Goal: Transaction & Acquisition: Subscribe to service/newsletter

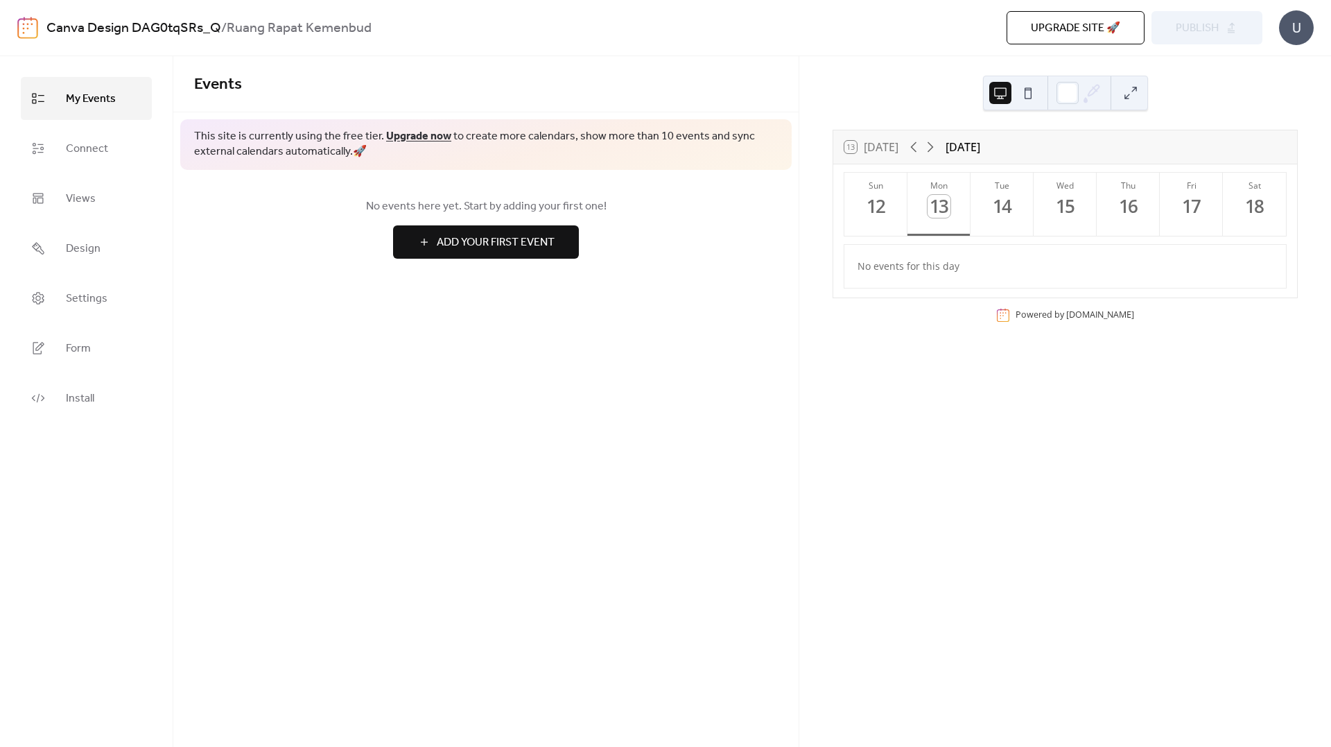
click at [478, 198] on span "No events here yet. Start by adding your first one!" at bounding box center [486, 206] width 584 height 17
click at [109, 150] on link "Connect" at bounding box center [86, 148] width 131 height 43
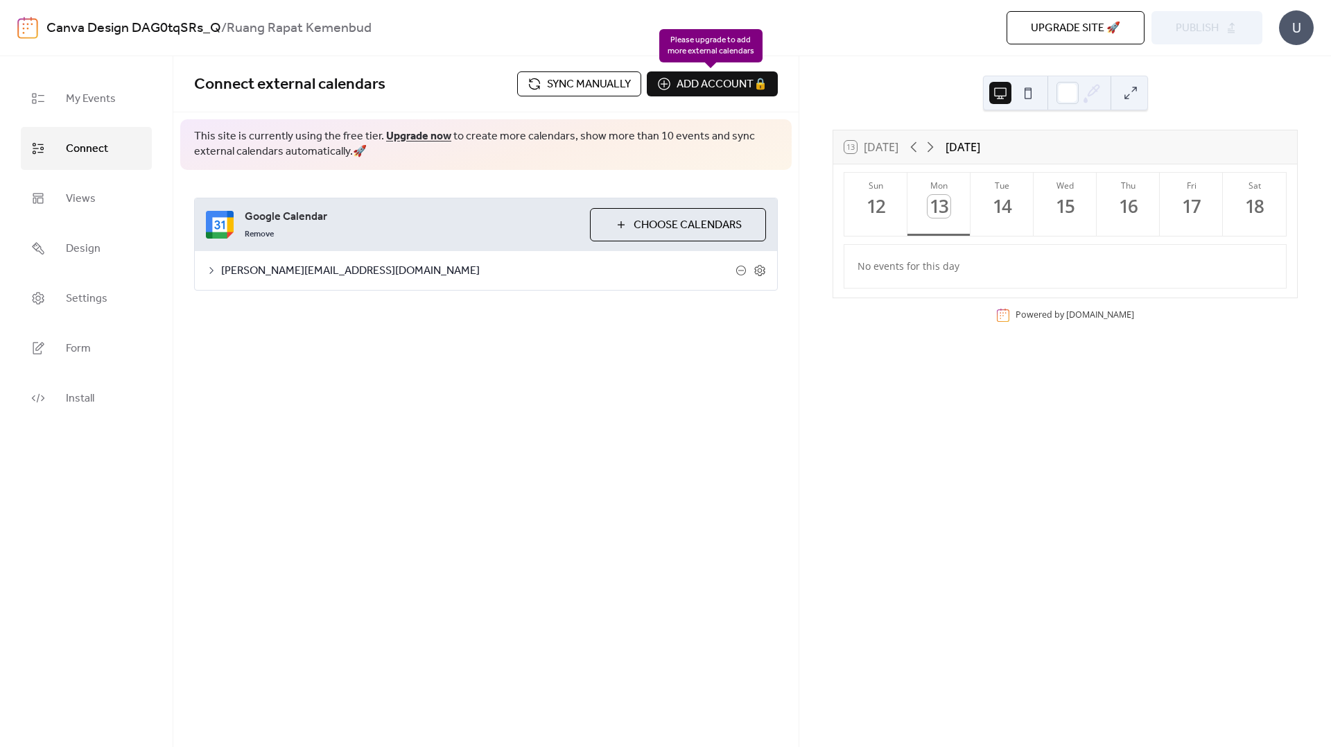
click at [717, 85] on div "Add account 🔒 🔒" at bounding box center [712, 83] width 131 height 25
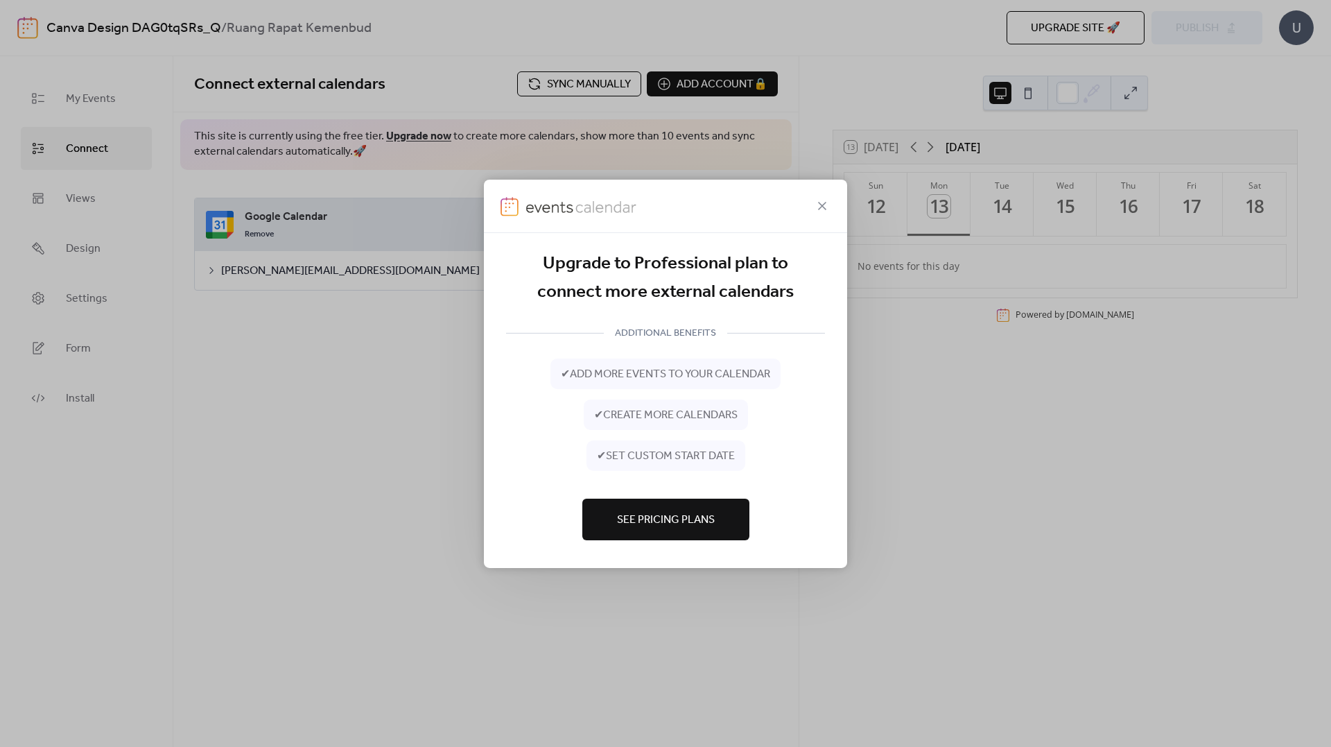
click at [675, 516] on span "See Pricing Plans" at bounding box center [666, 520] width 98 height 17
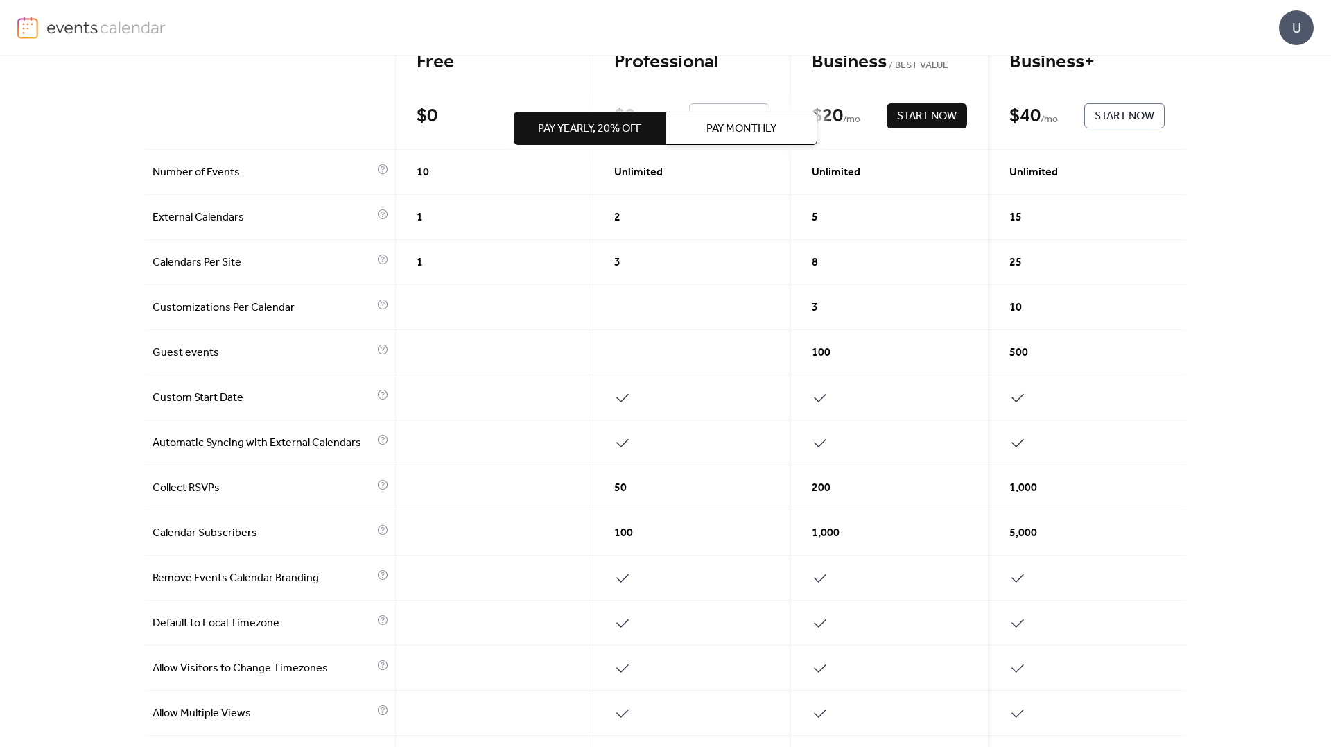
scroll to position [139, 0]
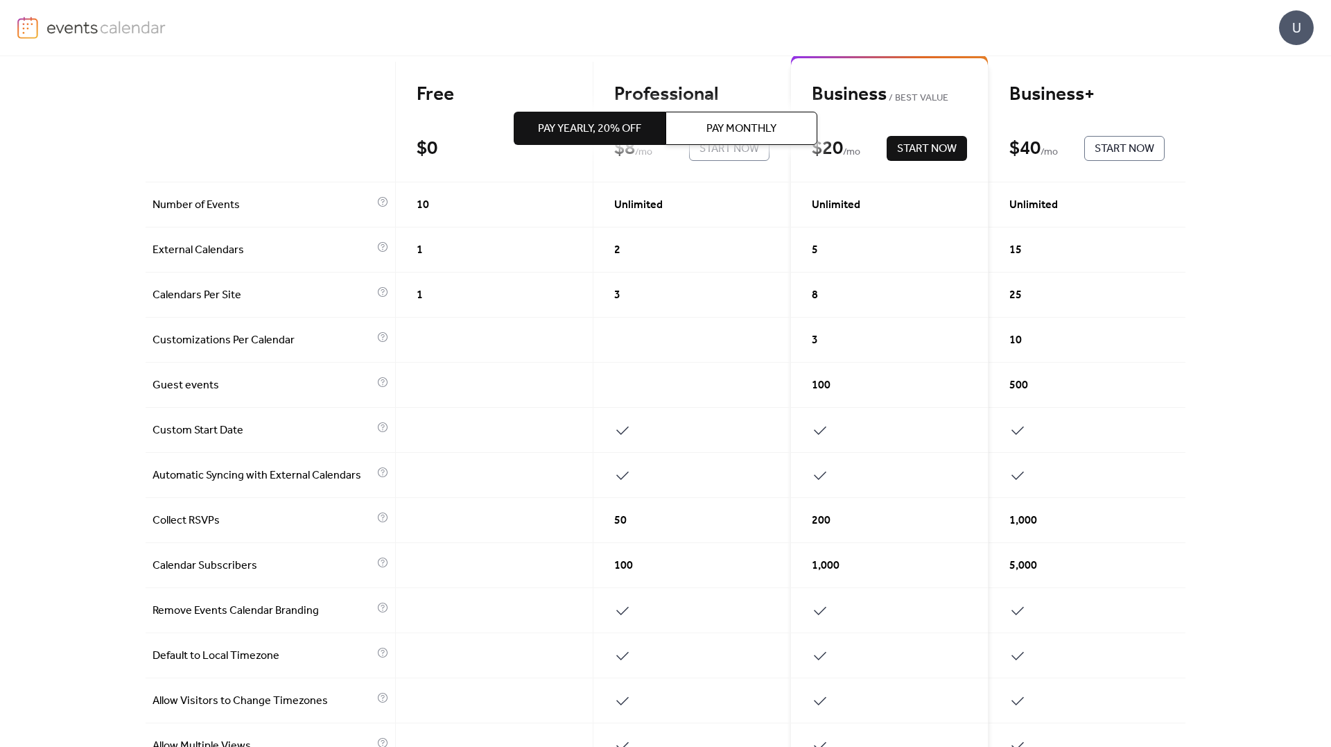
click at [742, 137] on span "Pay Monthly" at bounding box center [741, 129] width 70 height 17
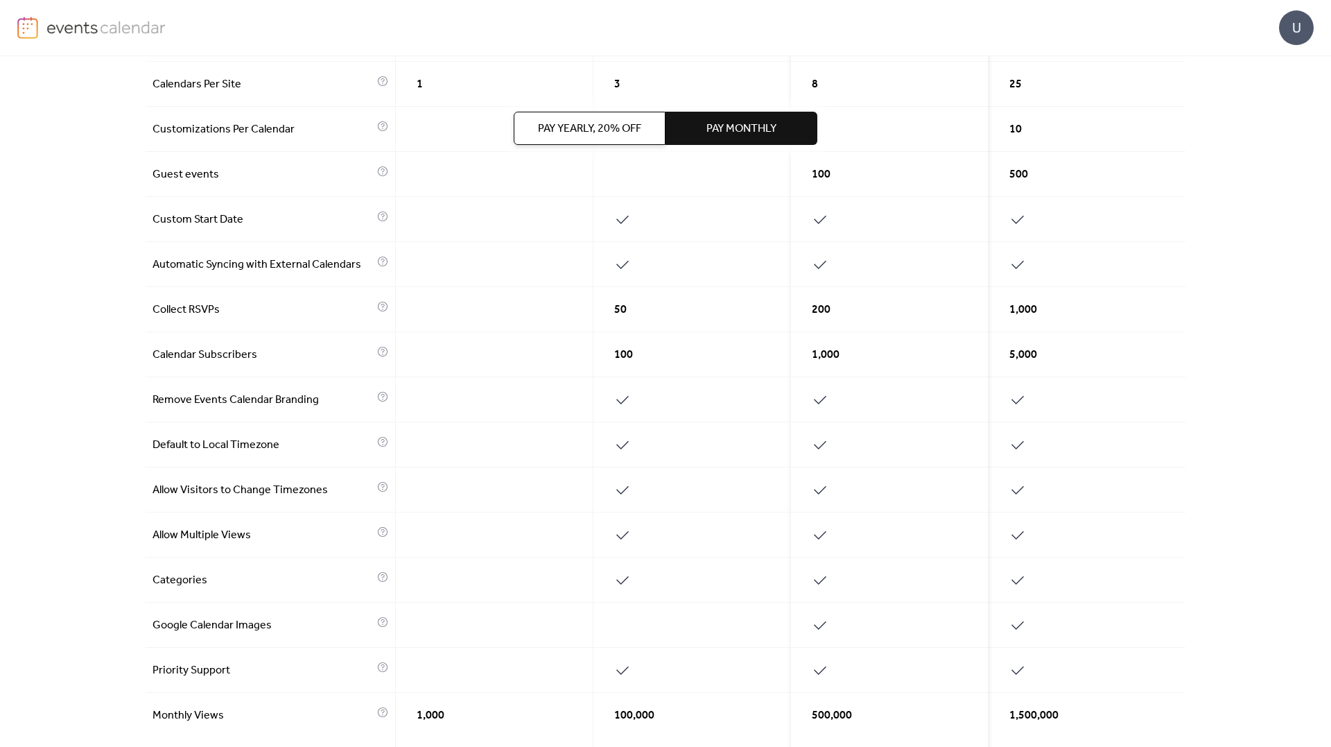
scroll to position [484, 0]
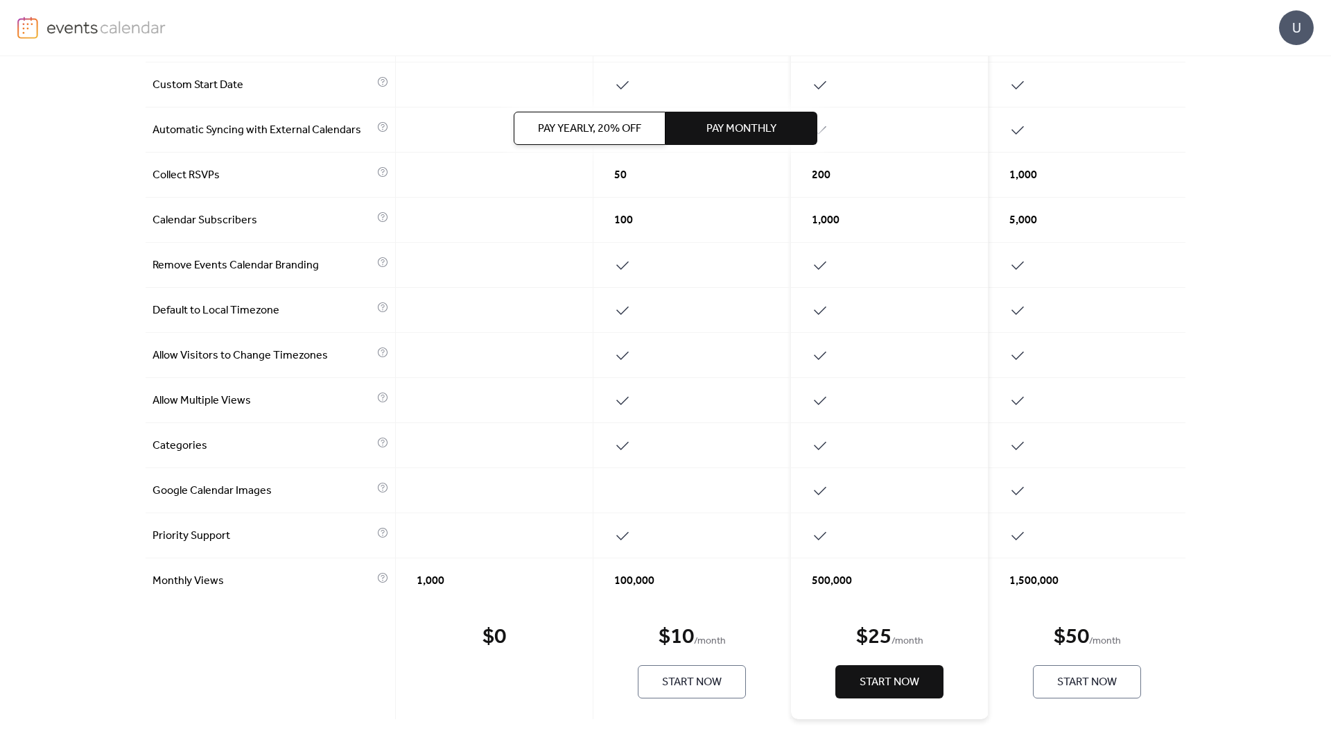
click at [683, 674] on span "Start Now" at bounding box center [692, 682] width 60 height 17
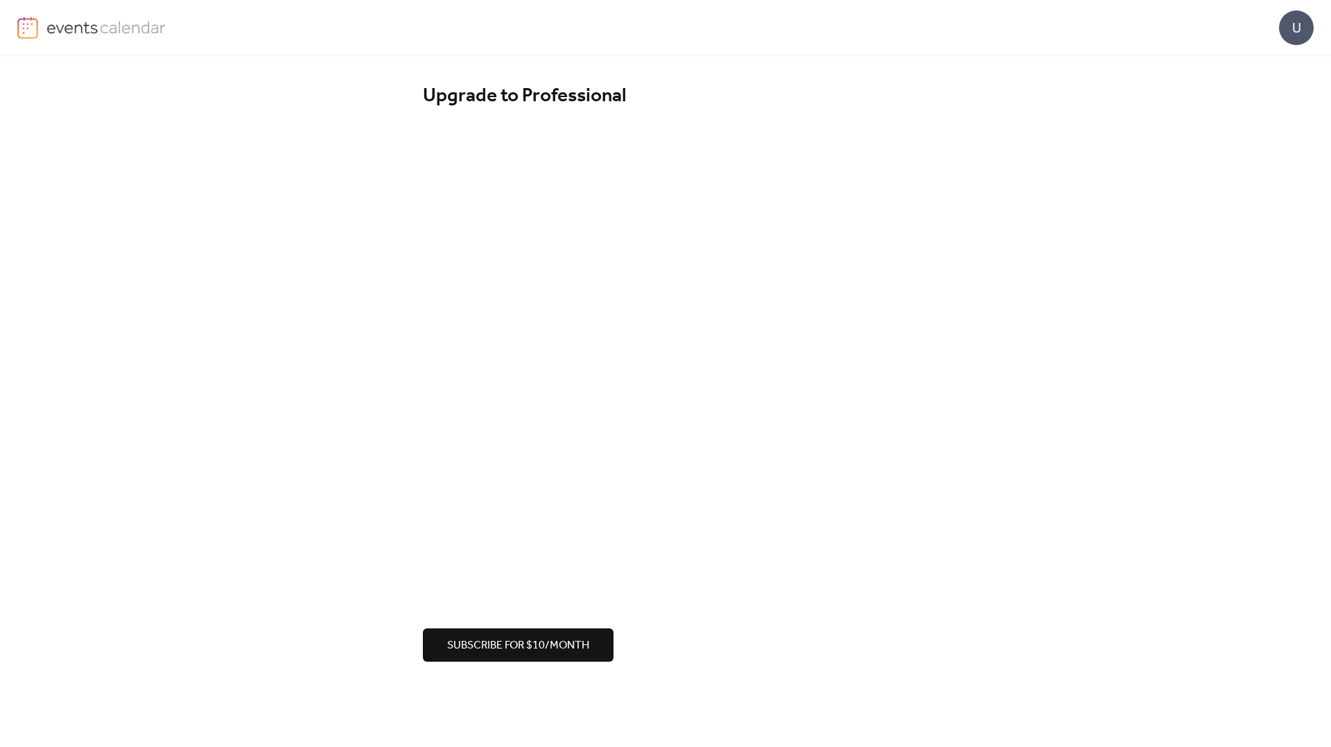
click at [551, 648] on span "Subscribe for $10/month" at bounding box center [518, 645] width 142 height 17
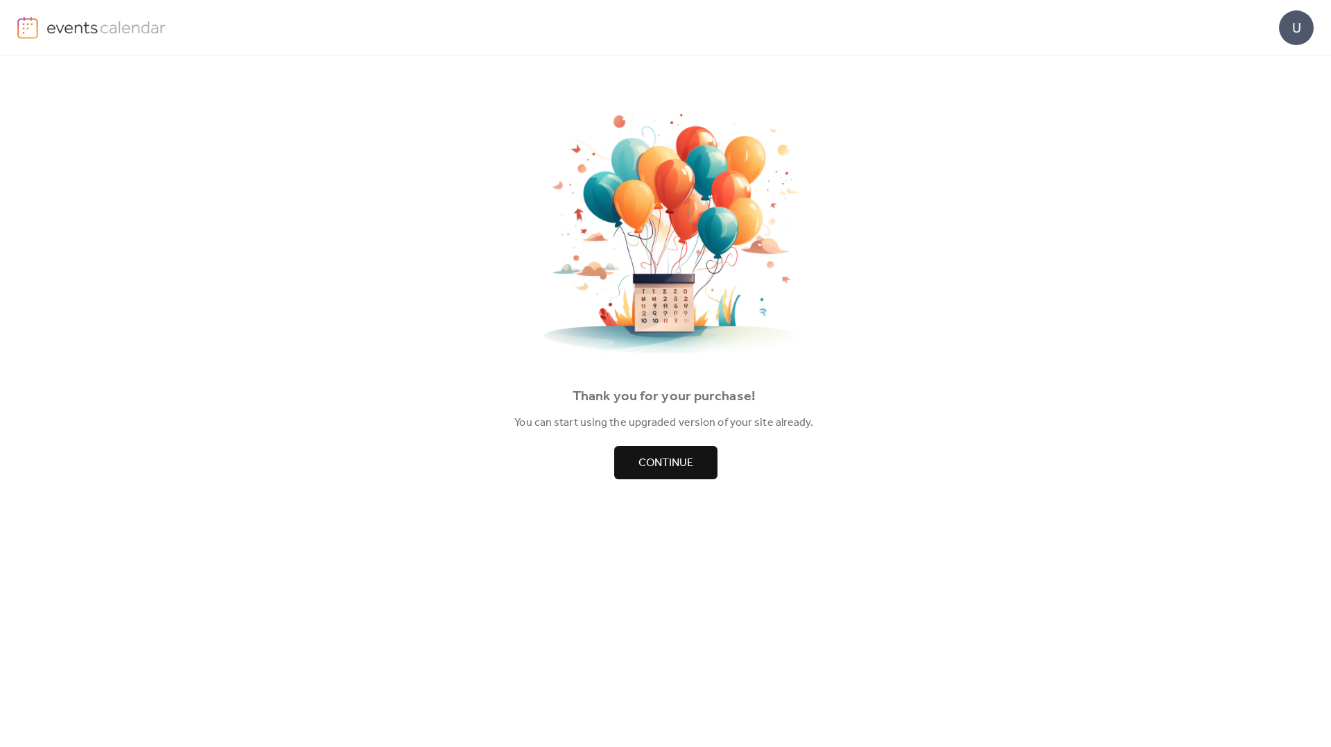
click at [665, 471] on span "Continue" at bounding box center [665, 463] width 55 height 17
